Goal: Task Accomplishment & Management: Manage account settings

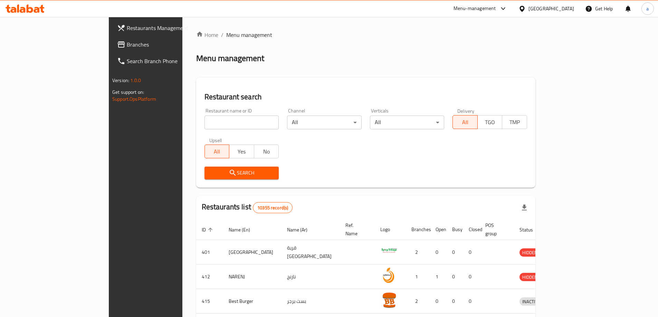
click at [563, 9] on div "Oman" at bounding box center [551, 9] width 46 height 8
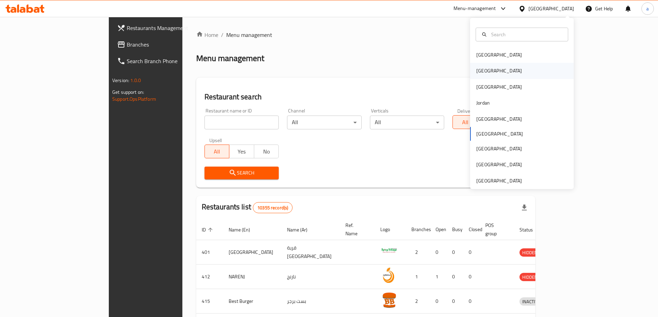
click at [477, 69] on div "[GEOGRAPHIC_DATA]" at bounding box center [499, 71] width 46 height 8
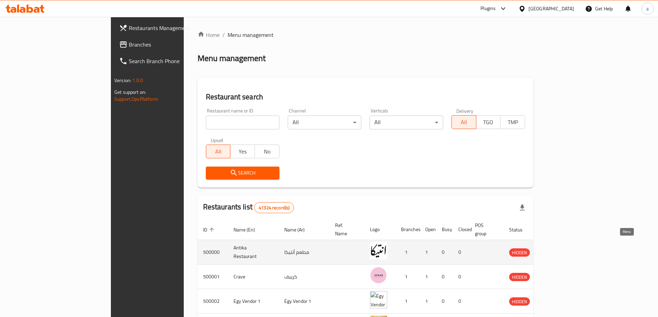
click at [554, 250] on icon "enhanced table" at bounding box center [550, 253] width 8 height 6
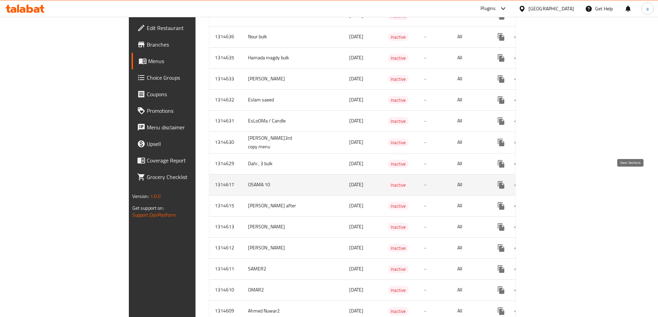
click at [559, 185] on link "enhanced table" at bounding box center [550, 185] width 17 height 17
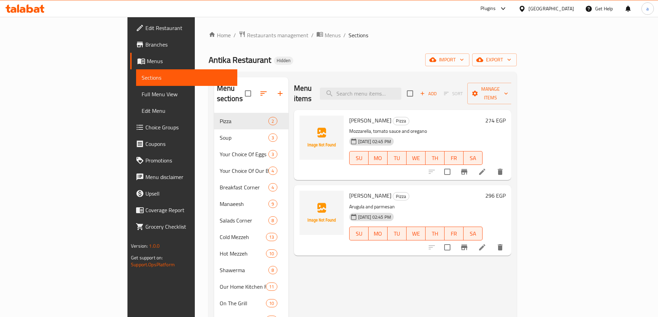
click at [142, 91] on span "Full Menu View" at bounding box center [187, 94] width 90 height 8
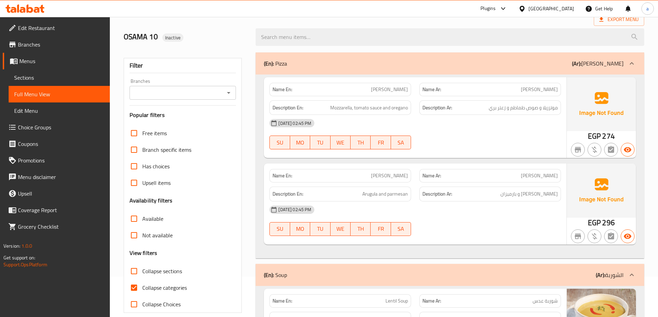
scroll to position [138, 0]
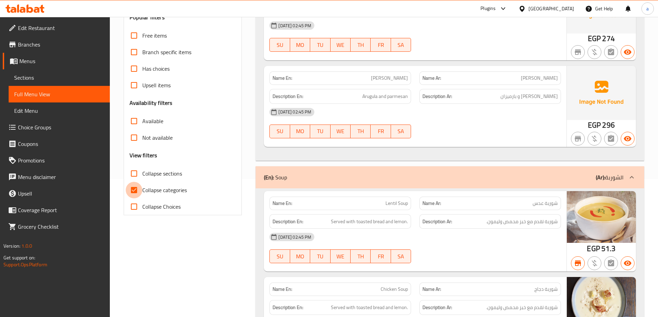
click at [131, 190] on input "Collapse categories" at bounding box center [134, 190] width 17 height 17
checkbox input "false"
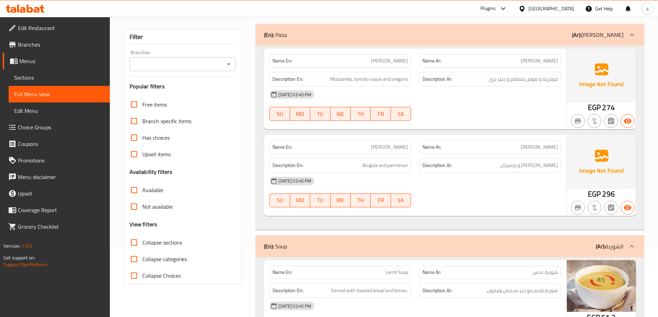
scroll to position [0, 0]
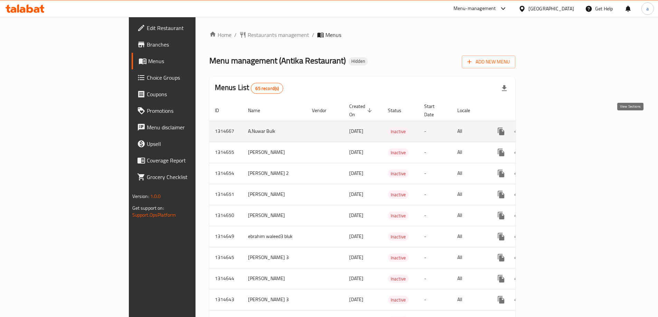
click at [555, 127] on icon "enhanced table" at bounding box center [550, 131] width 8 height 8
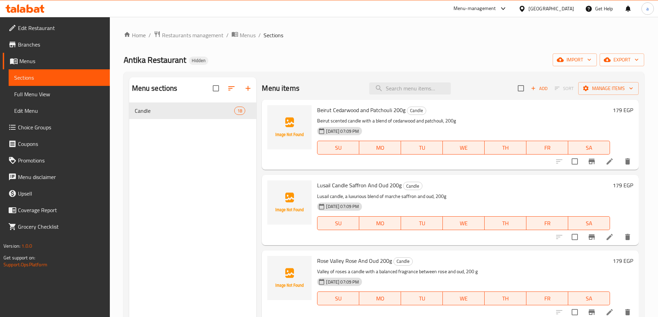
drag, startPoint x: 35, startPoint y: 92, endPoint x: 94, endPoint y: 125, distance: 68.3
click at [35, 92] on span "Full Menu View" at bounding box center [59, 94] width 90 height 8
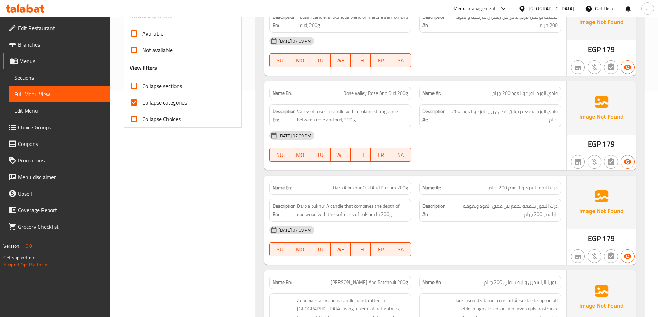
scroll to position [276, 0]
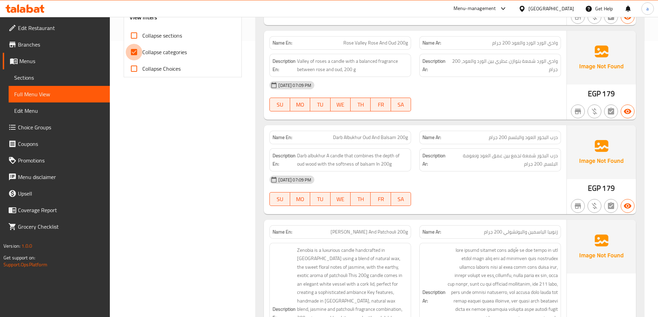
click at [135, 51] on input "Collapse categories" at bounding box center [134, 52] width 17 height 17
checkbox input "false"
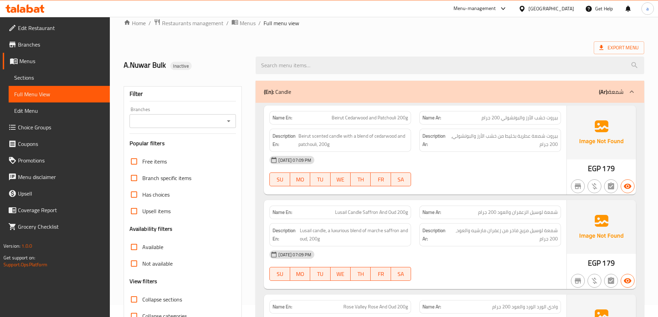
scroll to position [0, 0]
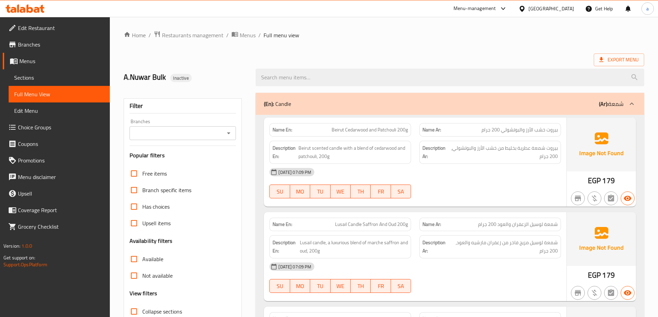
click at [556, 131] on span "بيروت خشب الأرز والبوتشولي 200 جرام" at bounding box center [519, 129] width 76 height 7
click at [523, 174] on div "27-09-2025 07:09 PM" at bounding box center [415, 172] width 300 height 17
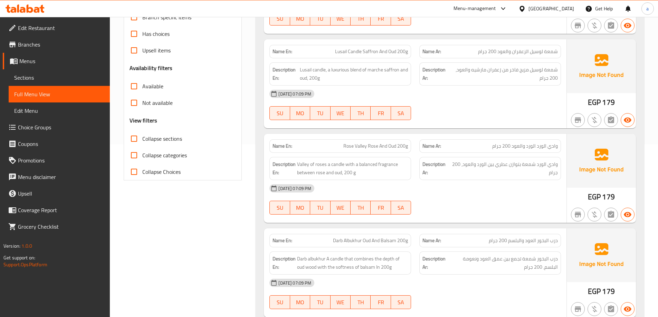
scroll to position [173, 0]
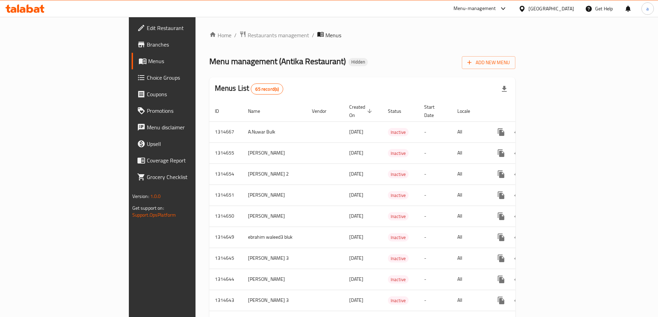
scroll to position [411, 0]
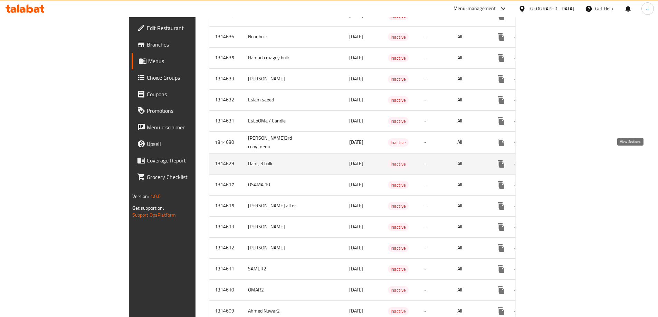
click at [554, 161] on icon "enhanced table" at bounding box center [550, 164] width 6 height 6
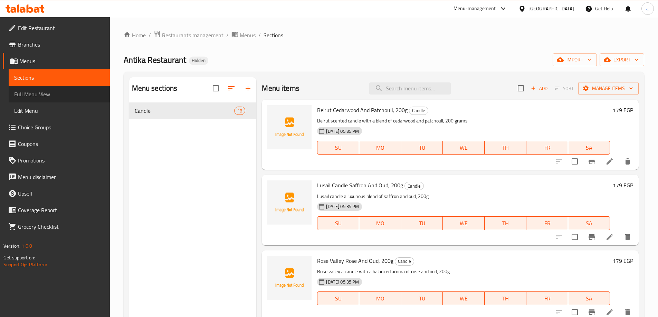
click at [48, 94] on span "Full Menu View" at bounding box center [59, 94] width 90 height 8
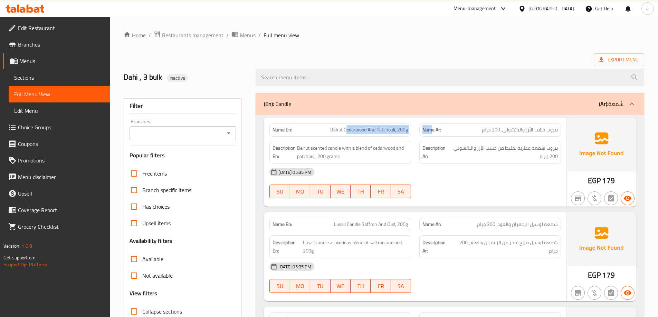
drag, startPoint x: 352, startPoint y: 131, endPoint x: 434, endPoint y: 130, distance: 81.1
click at [432, 130] on div "Name En: Beirut Cedarwood And Patchouli, 200g Name Ar: بيروت خشب الأرز والباتشو…" at bounding box center [415, 130] width 300 height 22
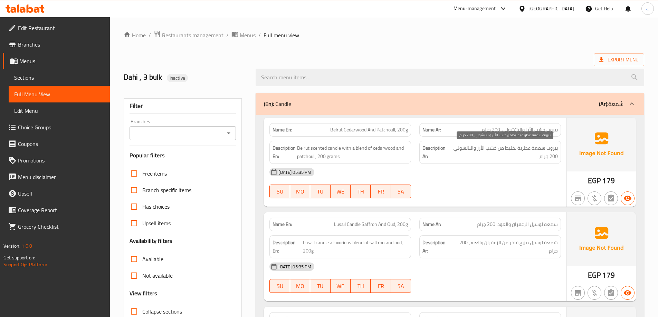
click at [455, 159] on span "بيروت شمعة عطرية بخليط من خشب الأرز والباتشولي، 200 جرام" at bounding box center [503, 152] width 108 height 17
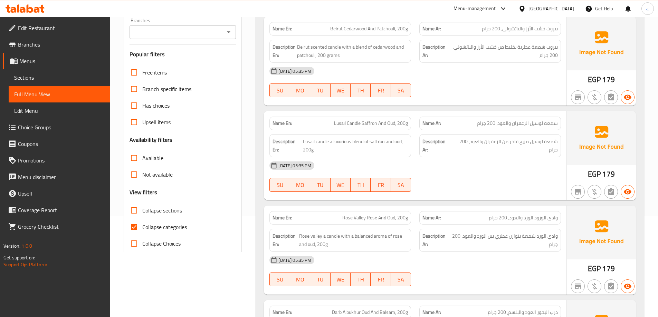
scroll to position [104, 0]
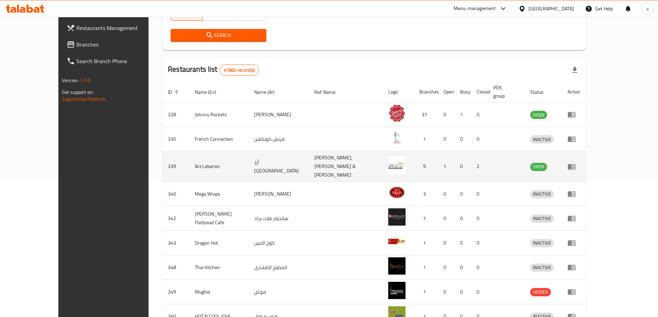
scroll to position [138, 0]
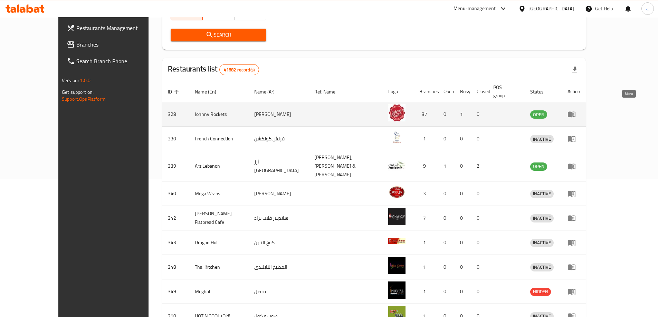
click at [575, 110] on icon "enhanced table" at bounding box center [571, 114] width 8 height 8
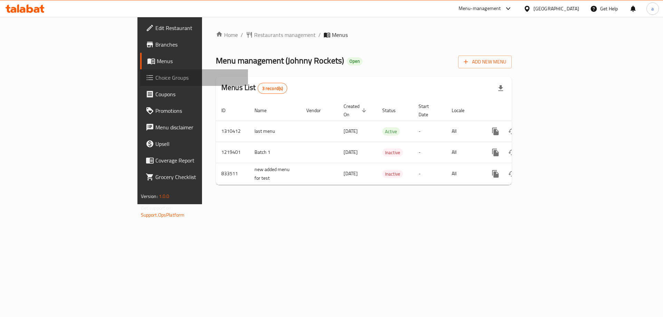
click at [155, 74] on span "Choice Groups" at bounding box center [198, 78] width 87 height 8
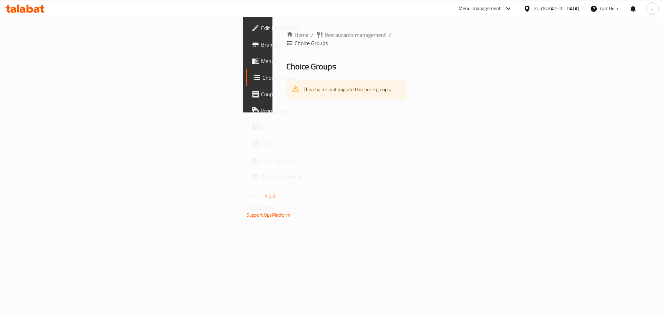
click at [261, 47] on span "Branches" at bounding box center [304, 44] width 87 height 8
